Goal: Use online tool/utility: Utilize a website feature to perform a specific function

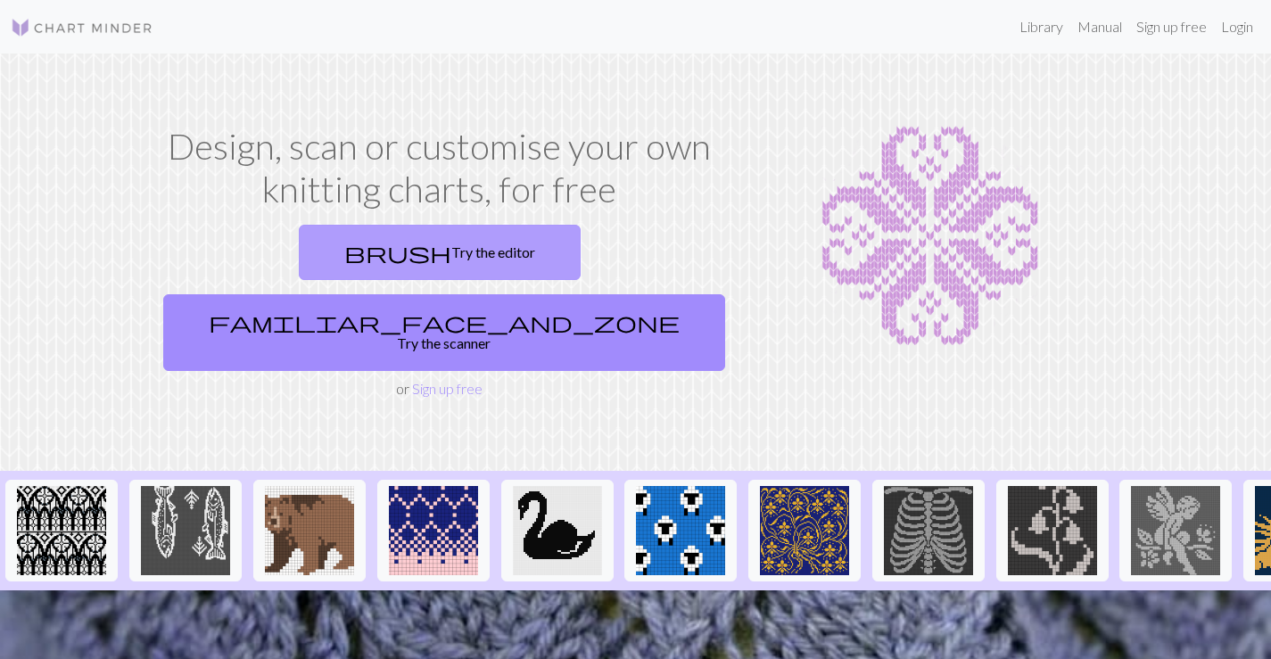
click at [344, 253] on span "brush" at bounding box center [397, 252] width 107 height 25
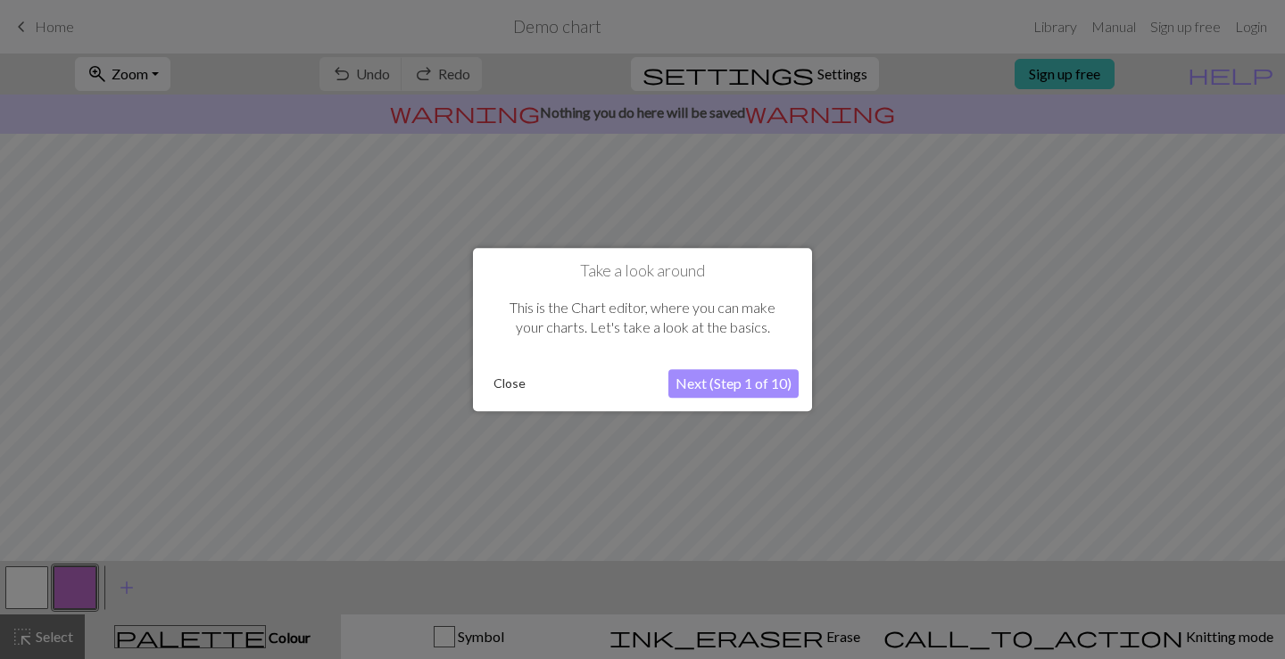
click at [728, 390] on button "Next (Step 1 of 10)" at bounding box center [733, 383] width 130 height 29
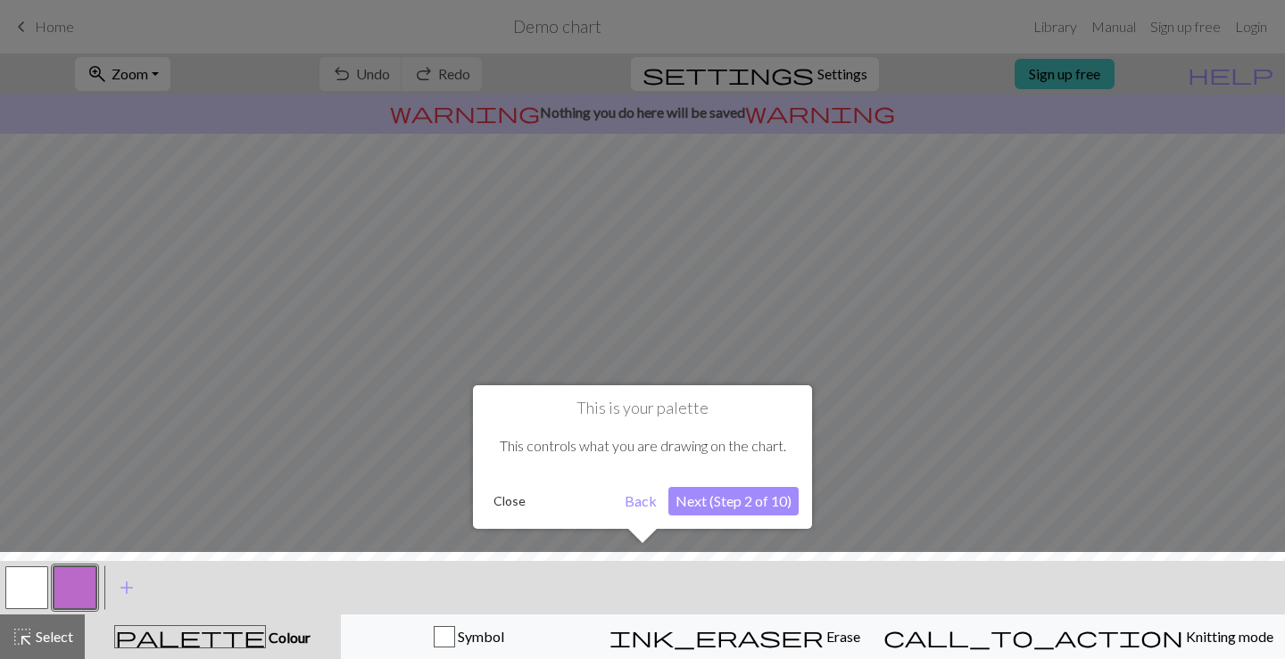
click at [691, 509] on button "Next (Step 2 of 10)" at bounding box center [733, 501] width 130 height 29
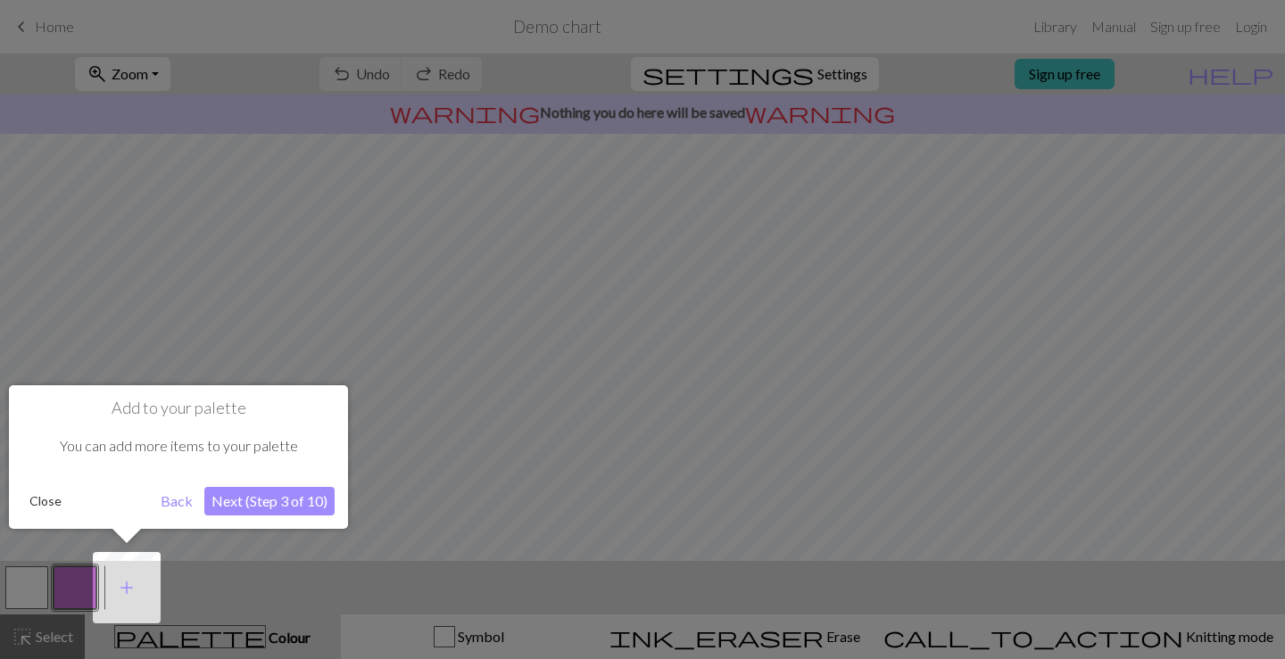
click at [245, 507] on button "Next (Step 3 of 10)" at bounding box center [269, 501] width 130 height 29
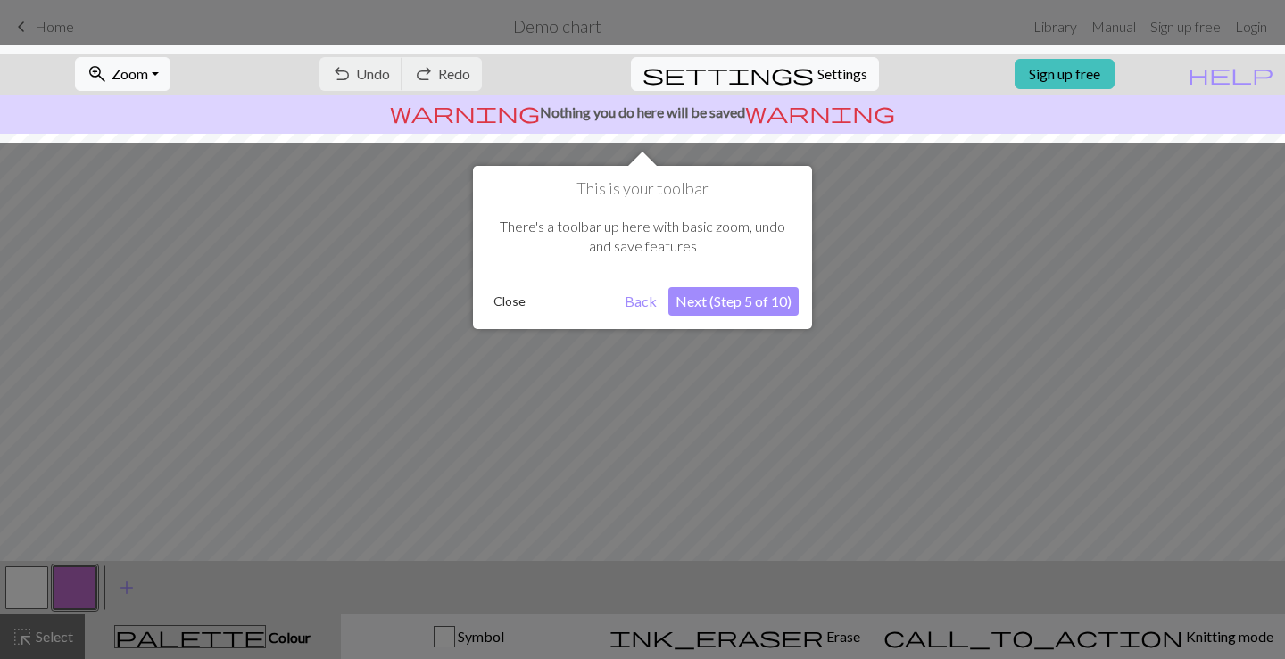
click at [707, 301] on button "Next (Step 5 of 10)" at bounding box center [733, 301] width 130 height 29
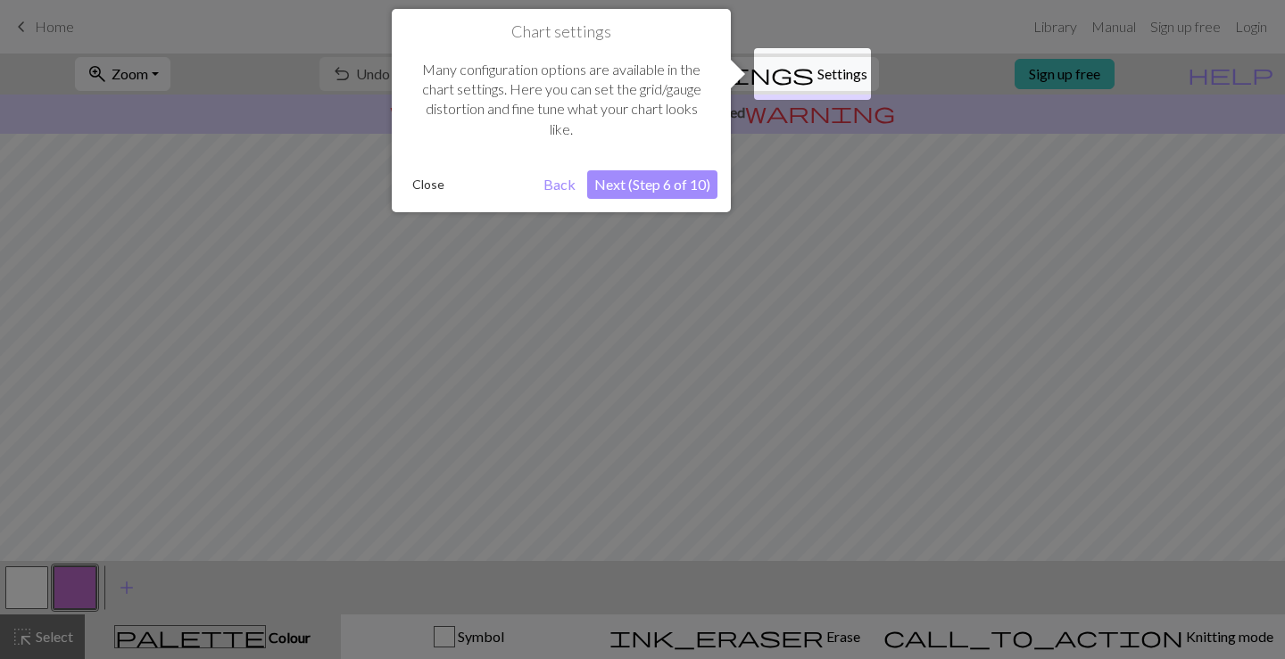
click at [639, 185] on button "Next (Step 6 of 10)" at bounding box center [652, 184] width 130 height 29
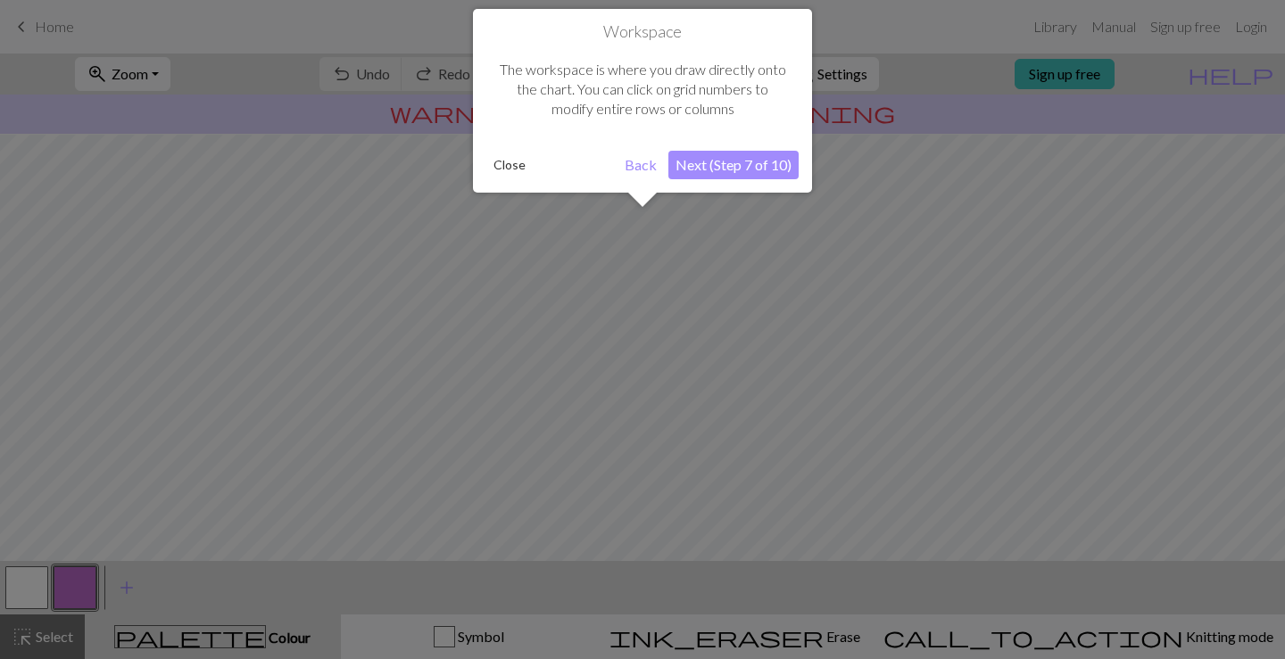
scroll to position [107, 0]
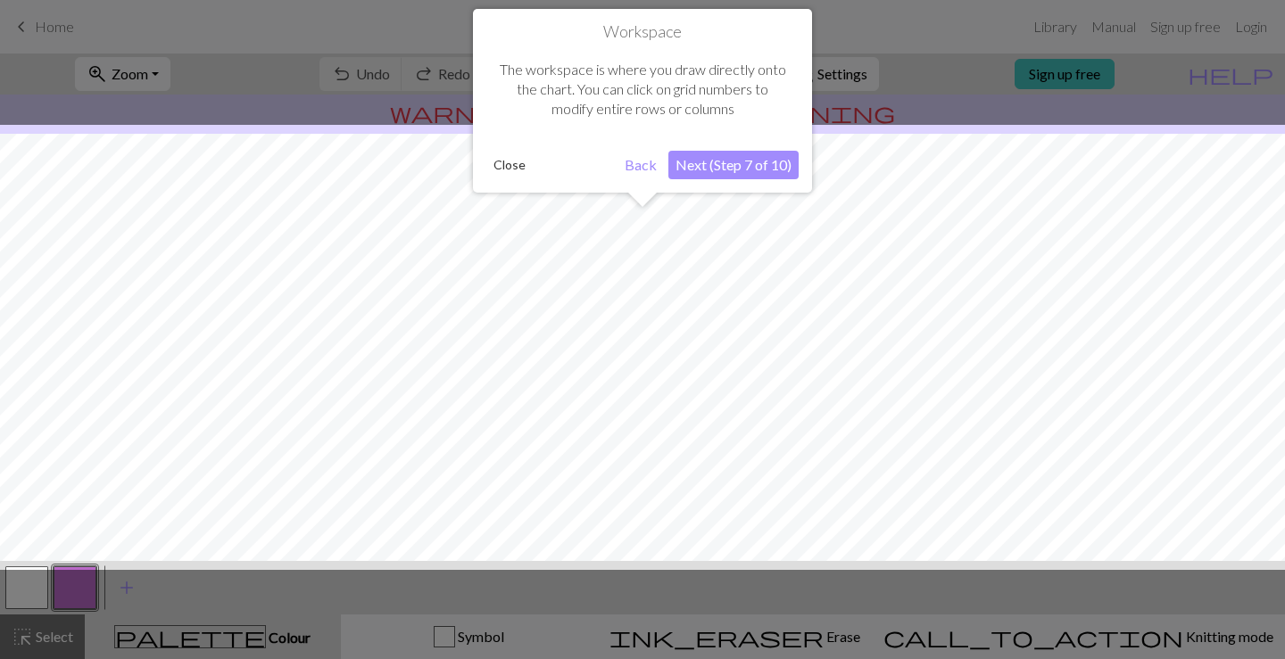
click at [727, 169] on button "Next (Step 7 of 10)" at bounding box center [733, 165] width 130 height 29
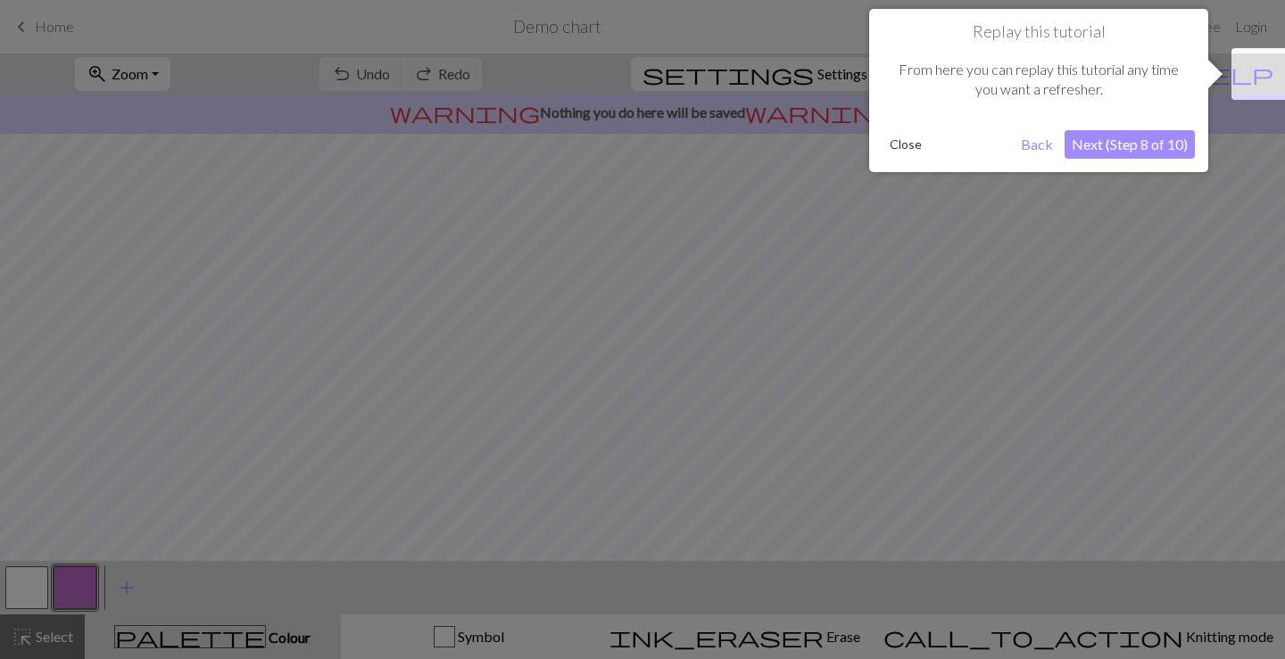
click at [1104, 132] on button "Next (Step 8 of 10)" at bounding box center [1129, 144] width 130 height 29
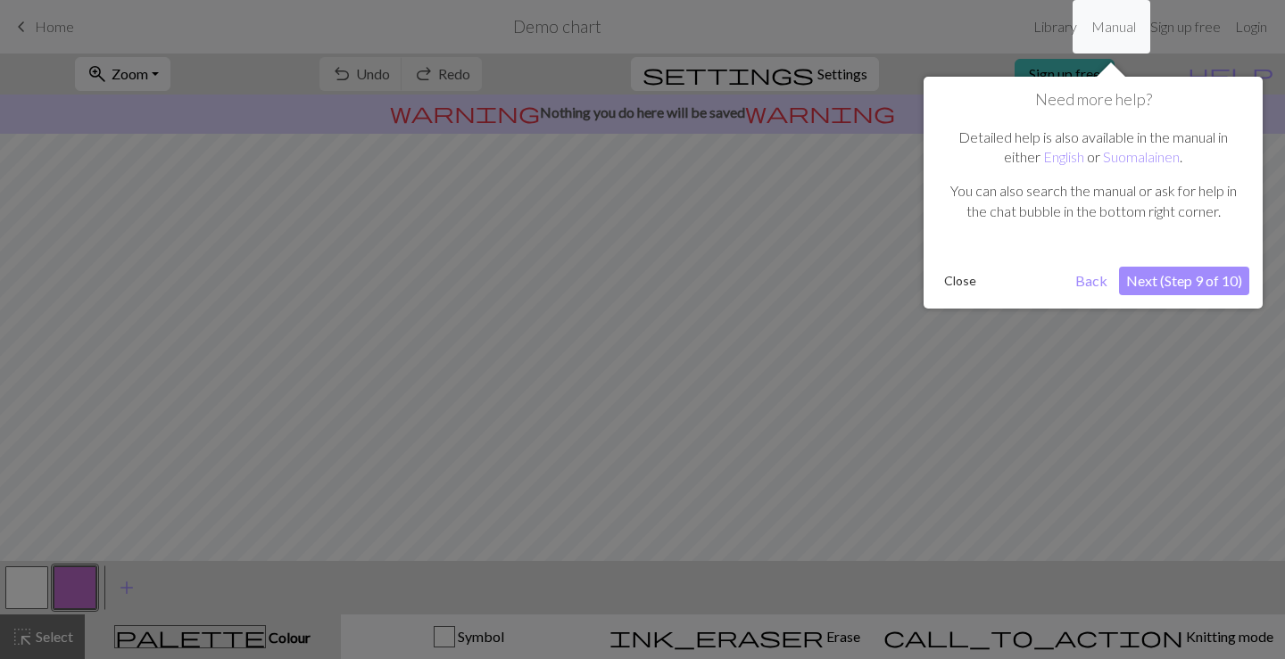
click at [1157, 274] on button "Next (Step 9 of 10)" at bounding box center [1184, 281] width 130 height 29
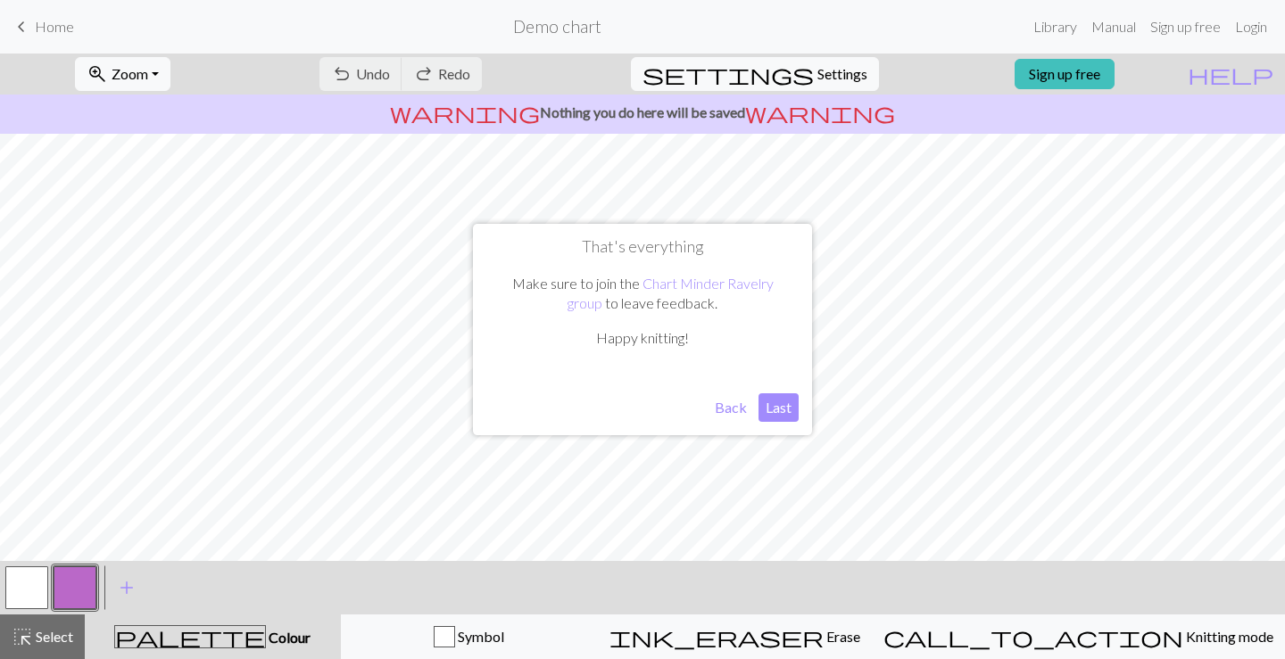
click at [777, 408] on button "Last" at bounding box center [778, 407] width 40 height 29
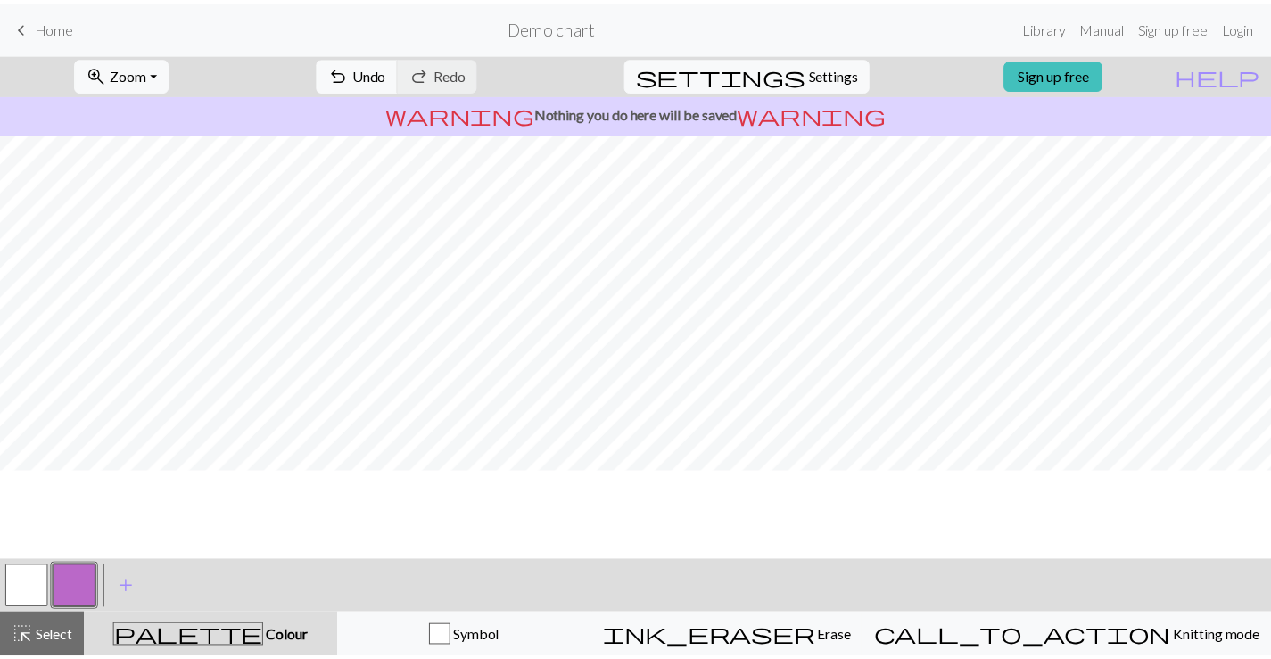
scroll to position [0, 0]
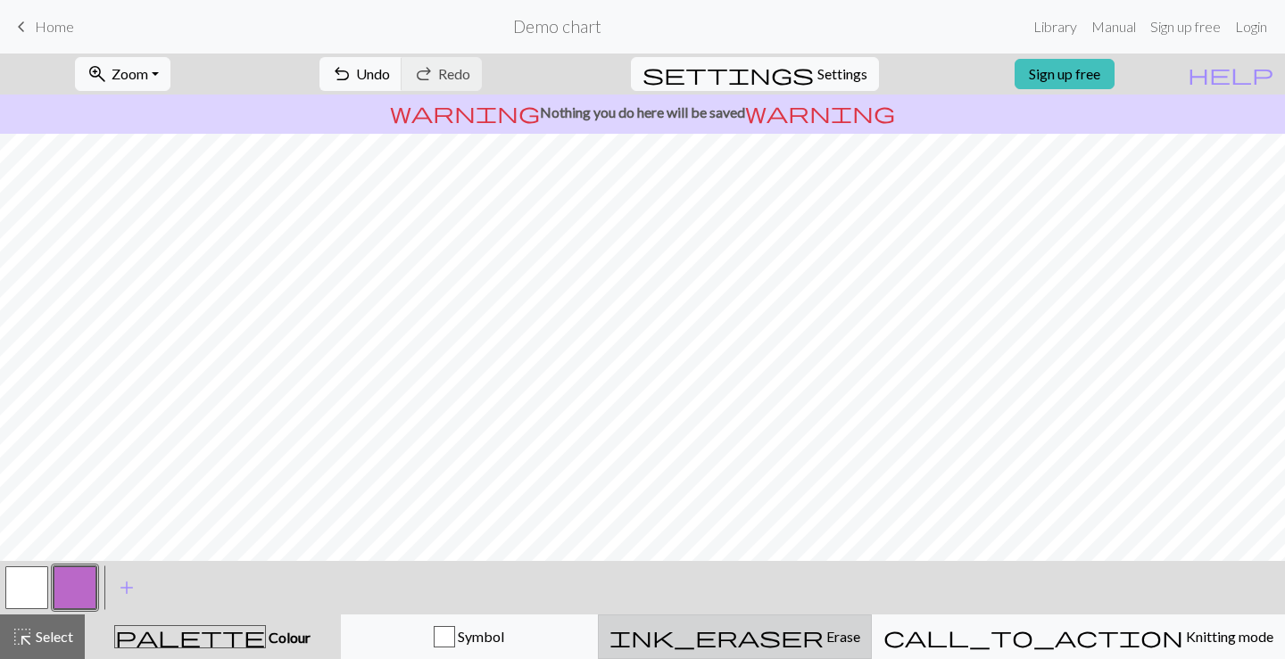
click at [779, 640] on div "ink_eraser Erase Erase" at bounding box center [734, 636] width 251 height 21
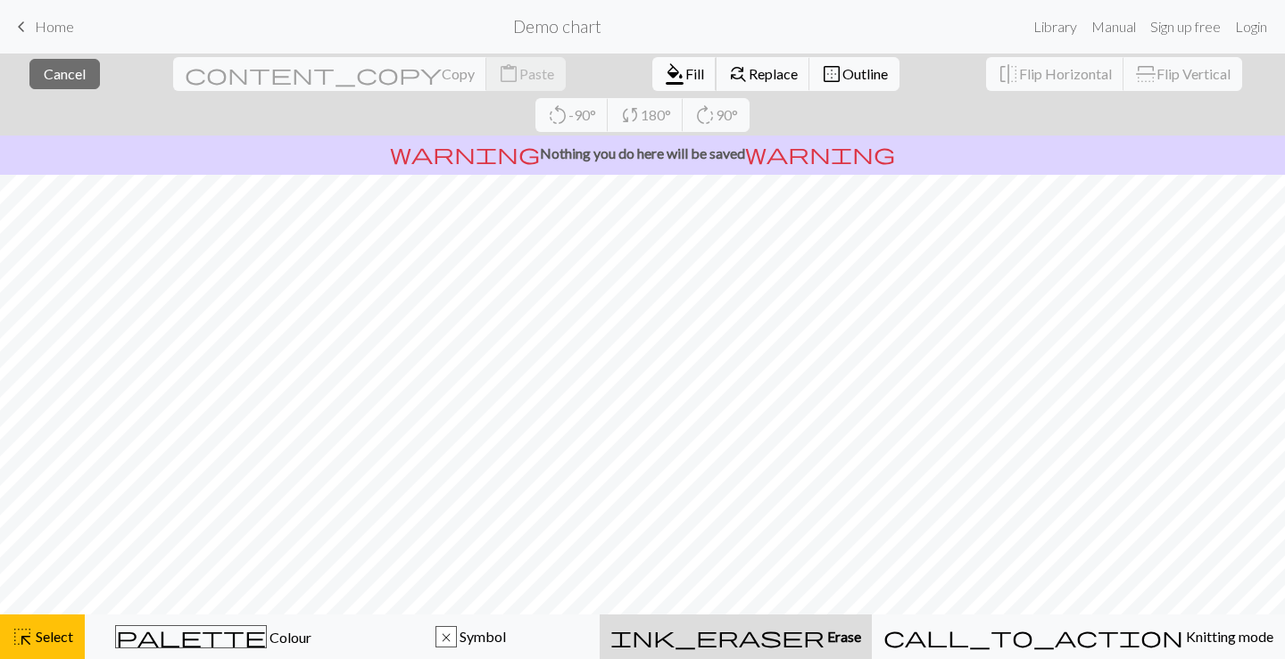
click at [685, 65] on span "Fill" at bounding box center [694, 73] width 19 height 17
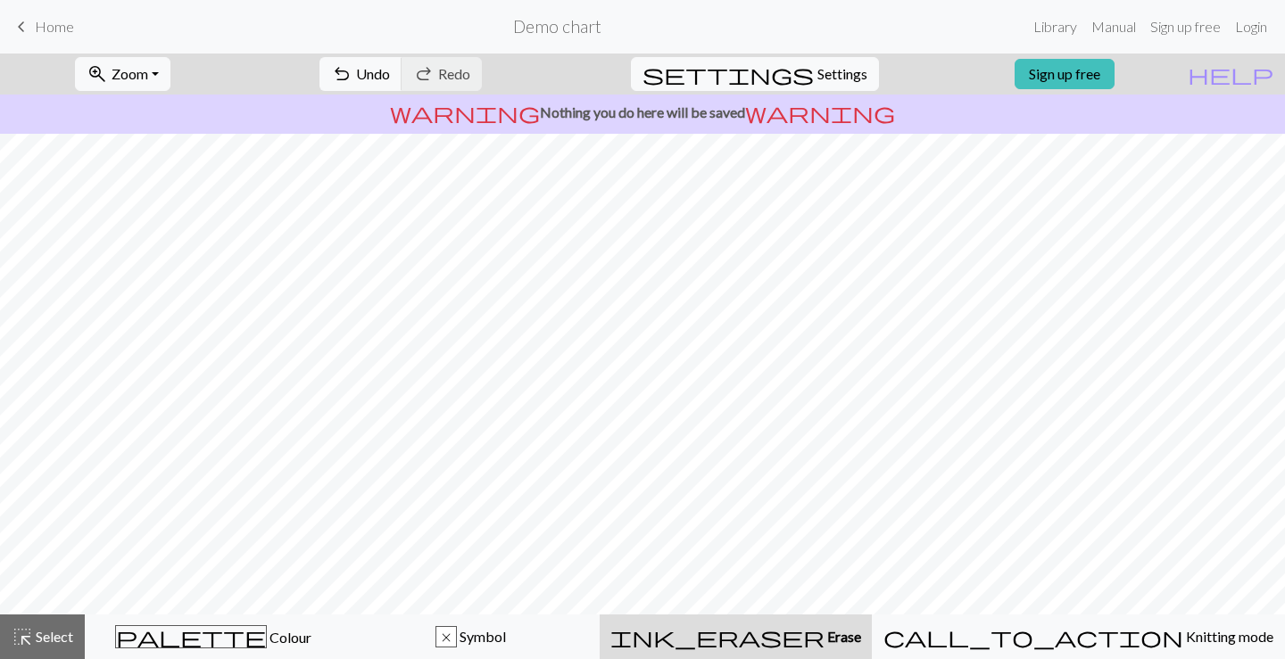
click at [758, 625] on button "ink_eraser Erase Erase" at bounding box center [736, 637] width 272 height 45
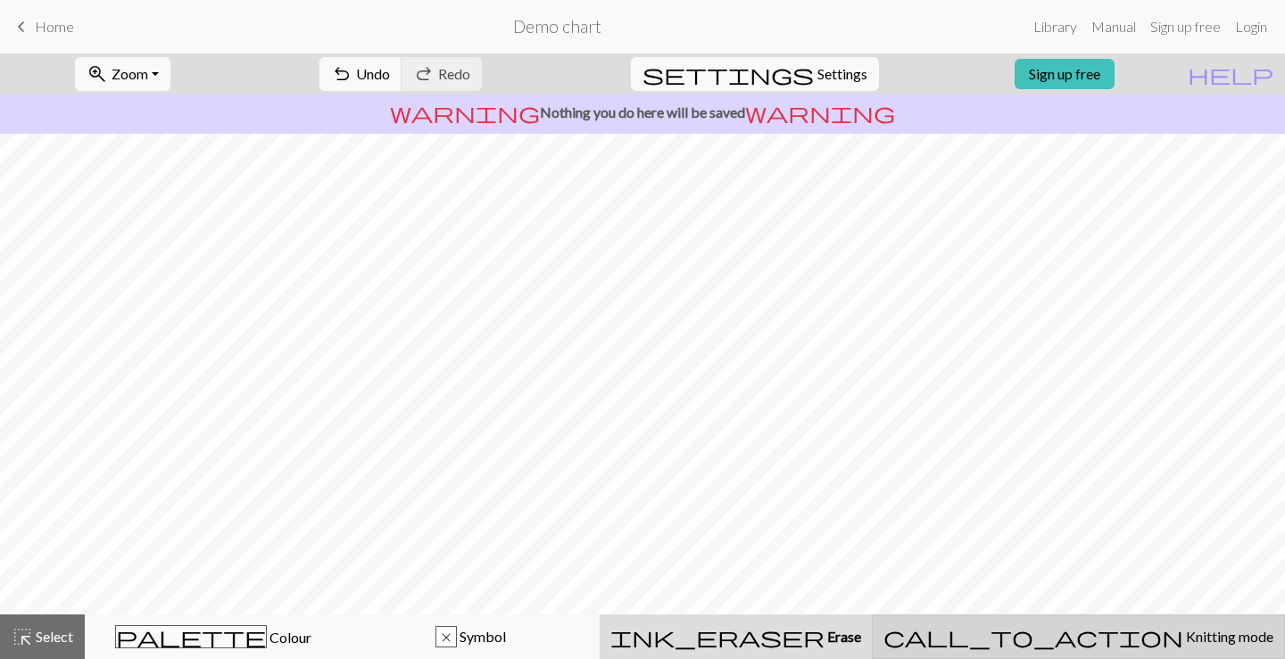
click at [1055, 622] on button "call_to_action Knitting mode Knitting mode" at bounding box center [1078, 637] width 413 height 45
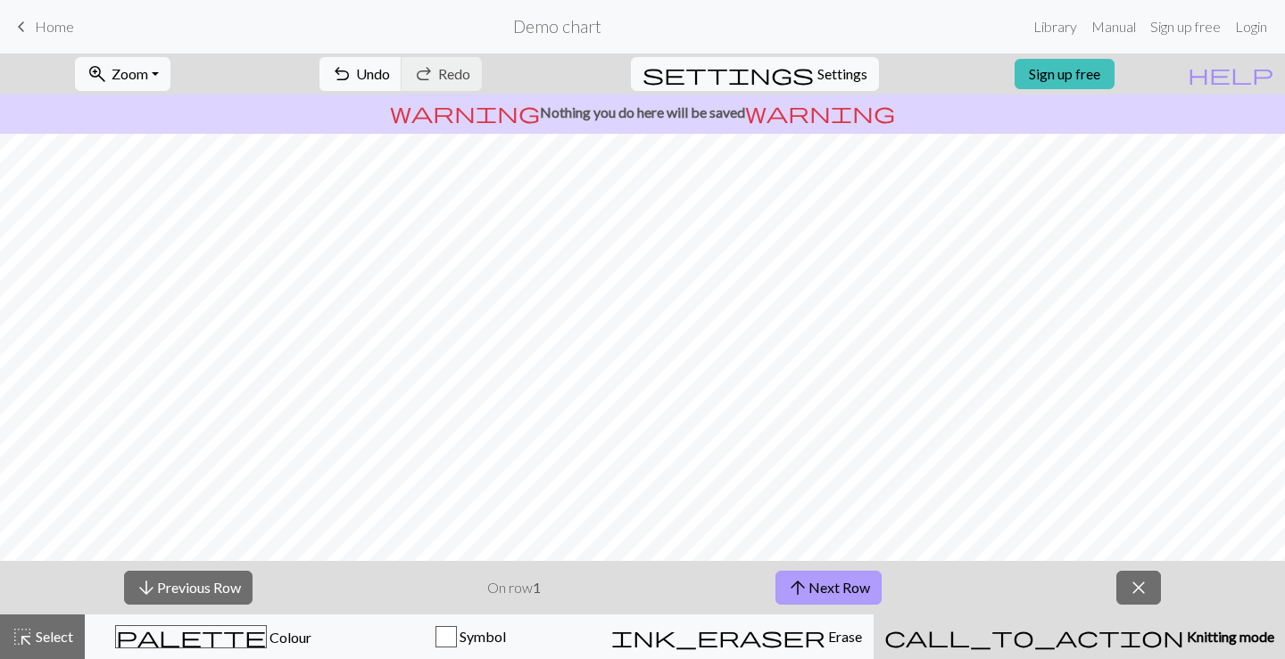
click at [857, 579] on button "arrow_upward Next Row" at bounding box center [828, 588] width 106 height 34
click at [850, 582] on button "arrow_upward Next Row" at bounding box center [828, 588] width 106 height 34
click at [1124, 580] on button "close" at bounding box center [1138, 588] width 45 height 34
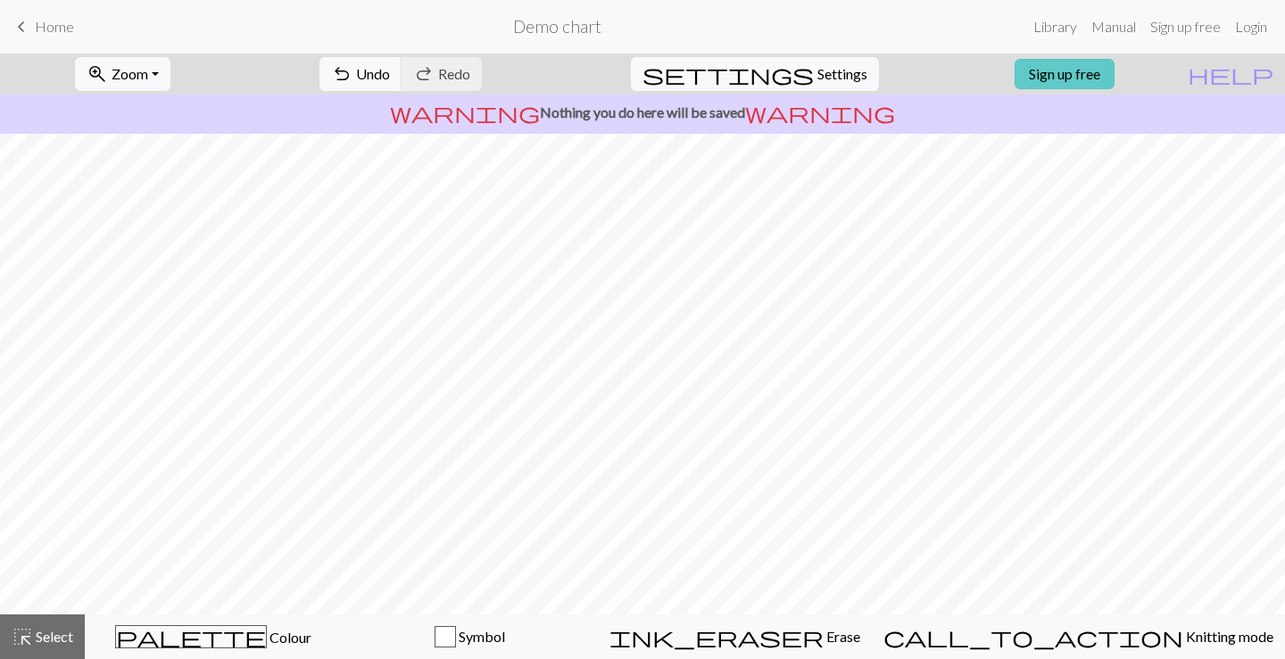
click at [1101, 73] on link "Sign up free" at bounding box center [1064, 74] width 100 height 30
